Goal: Transaction & Acquisition: Purchase product/service

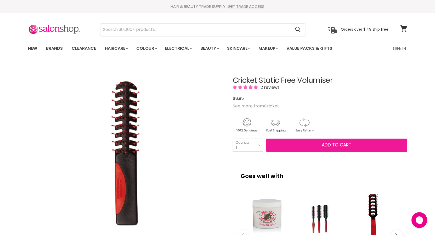
click at [328, 143] on span "Add to cart" at bounding box center [337, 144] width 30 height 6
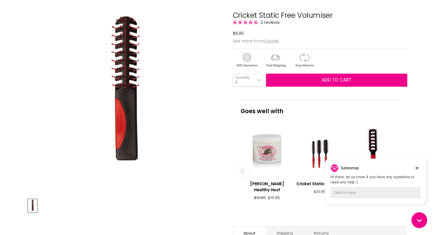
scroll to position [80, 0]
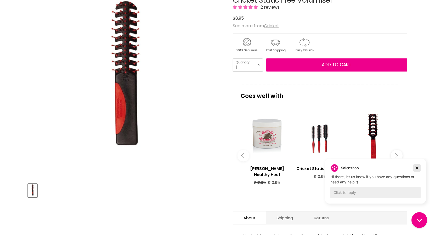
click at [416, 167] on icon "Dismiss campaign" at bounding box center [416, 167] width 3 height 3
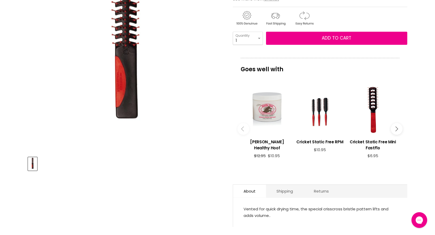
scroll to position [0, 0]
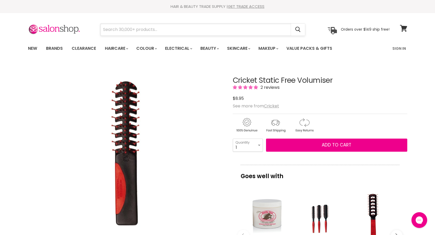
click at [110, 28] on input "Search" at bounding box center [195, 30] width 191 height 12
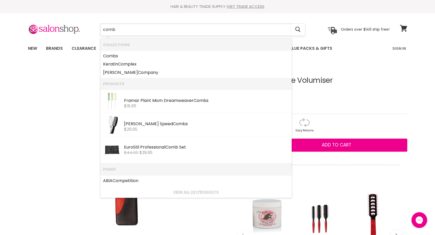
type input "[PERSON_NAME]"
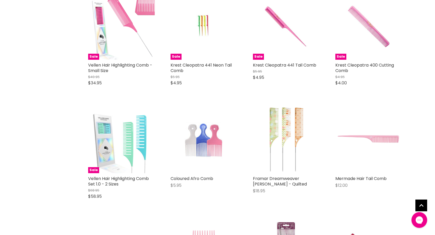
scroll to position [400, 0]
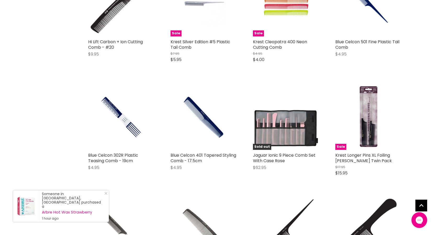
scroll to position [1280, 0]
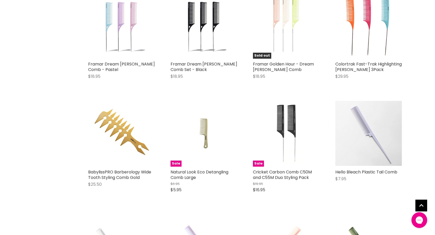
scroll to position [1787, 0]
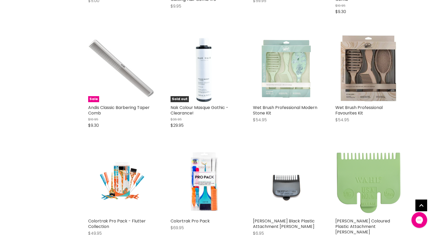
scroll to position [2534, 0]
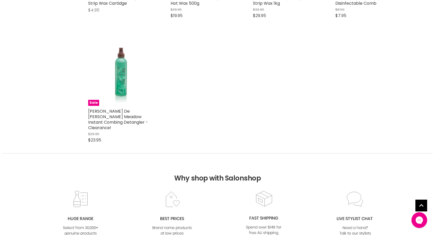
scroll to position [3307, 0]
